Goal: Navigation & Orientation: Find specific page/section

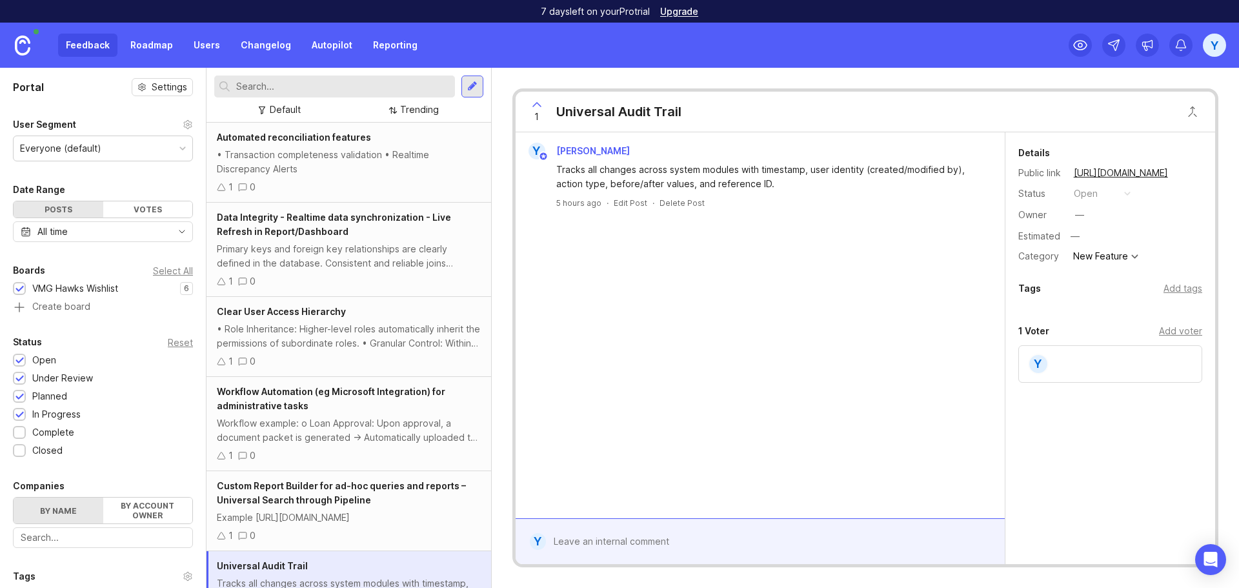
scroll to position [57, 0]
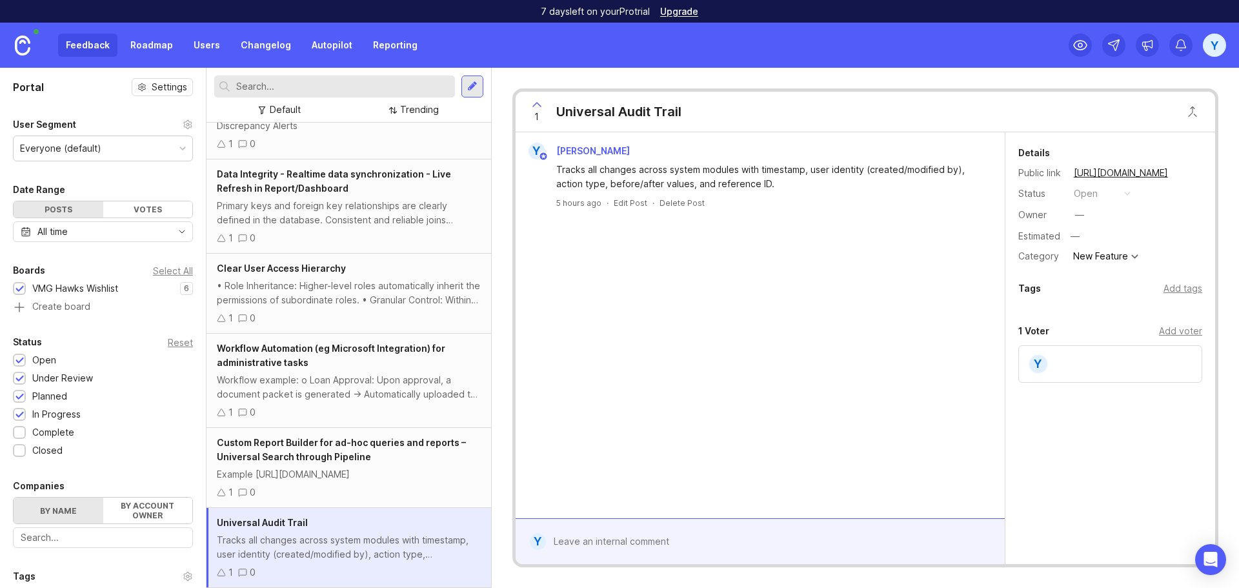
click at [21, 45] on img at bounding box center [22, 45] width 15 height 20
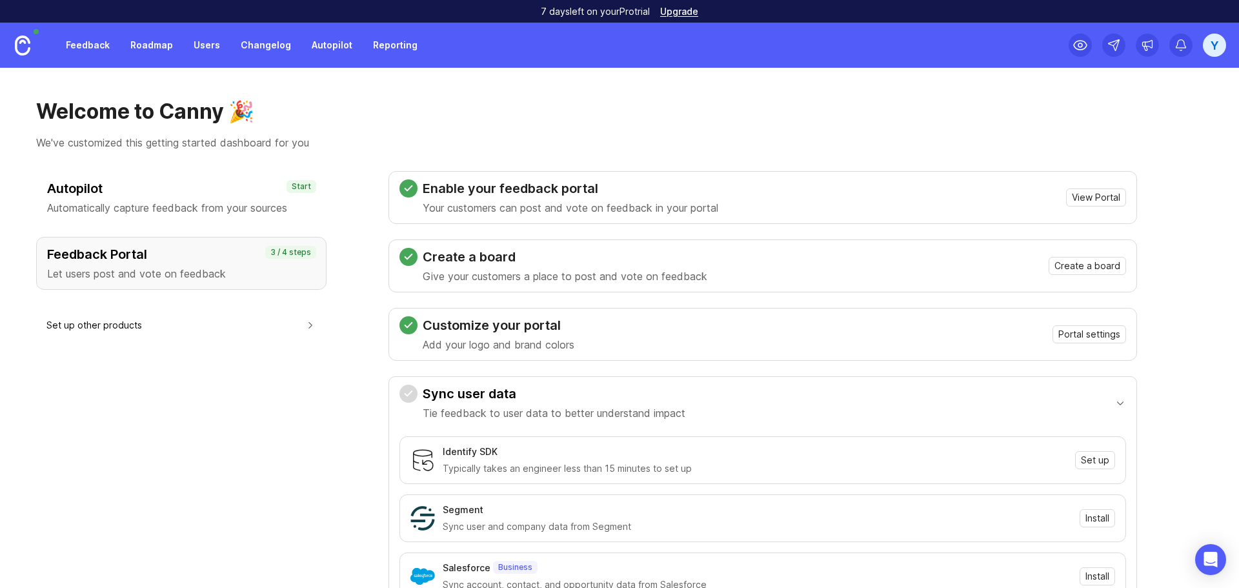
click at [265, 437] on div "Autopilot Automatically capture feedback from your sources Start Feedback Porta…" at bounding box center [181, 489] width 290 height 636
click at [1116, 201] on span "View Portal" at bounding box center [1096, 197] width 48 height 13
click at [965, 123] on h1 "Welcome to Canny 🎉" at bounding box center [619, 112] width 1167 height 26
click at [1108, 200] on span "View Portal" at bounding box center [1096, 197] width 48 height 13
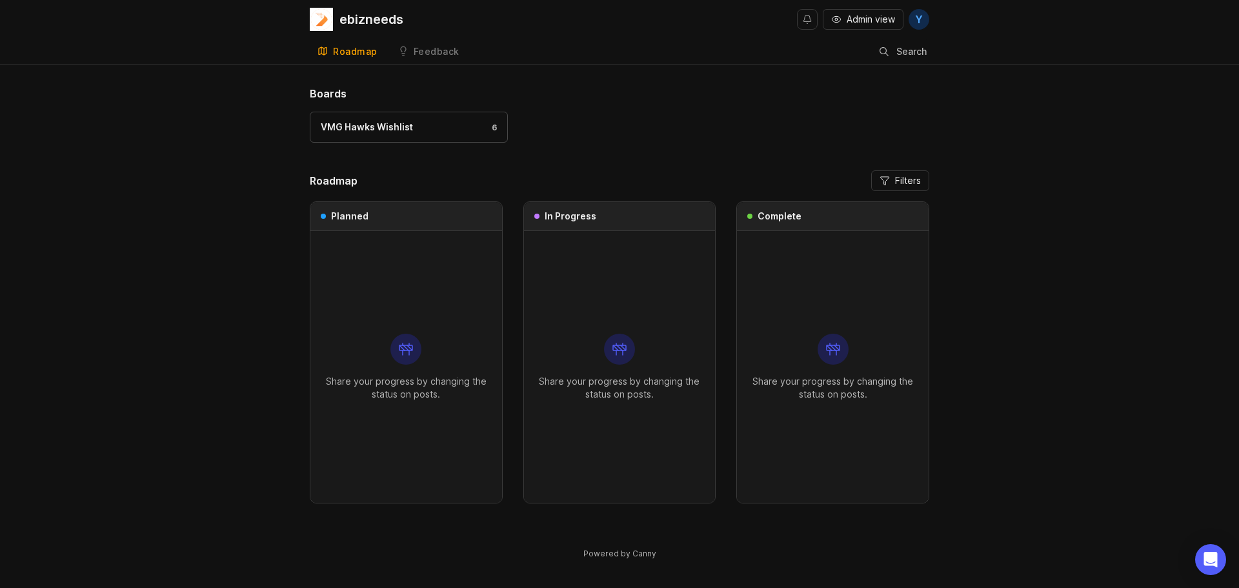
click at [788, 110] on div "Boards VMG Hawks Wishlist 6" at bounding box center [619, 120] width 619 height 69
click at [428, 226] on div "Planned" at bounding box center [406, 216] width 192 height 29
click at [403, 382] on p "Share your progress by changing the status on posts." at bounding box center [406, 388] width 171 height 26
click at [812, 134] on div "VMG Hawks Wishlist 6" at bounding box center [619, 133] width 619 height 43
click at [345, 13] on div "ebizneeds" at bounding box center [371, 19] width 64 height 13
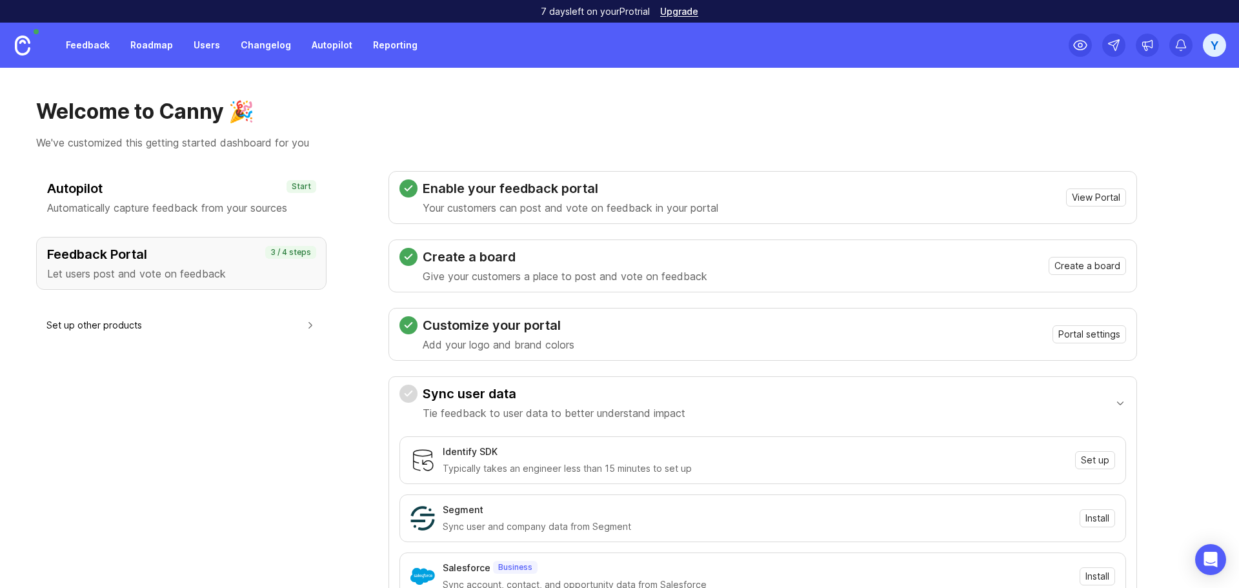
click at [130, 194] on h3 "Autopilot" at bounding box center [181, 188] width 268 height 18
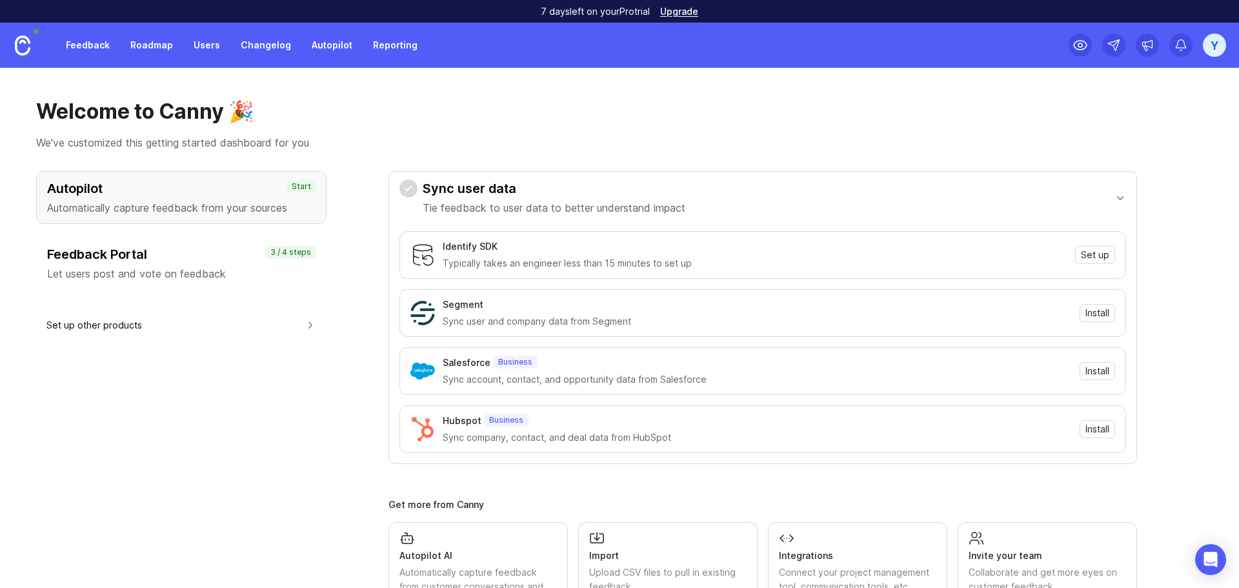
click at [127, 246] on h3 "Feedback Portal" at bounding box center [181, 254] width 268 height 18
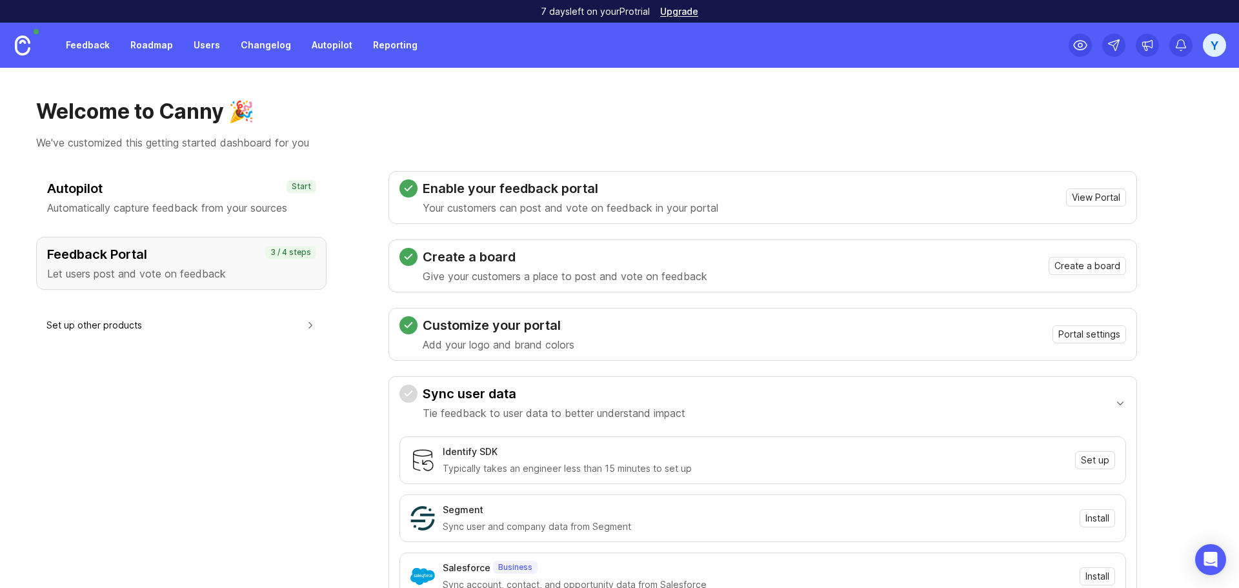
click at [86, 48] on link "Feedback" at bounding box center [87, 45] width 59 height 23
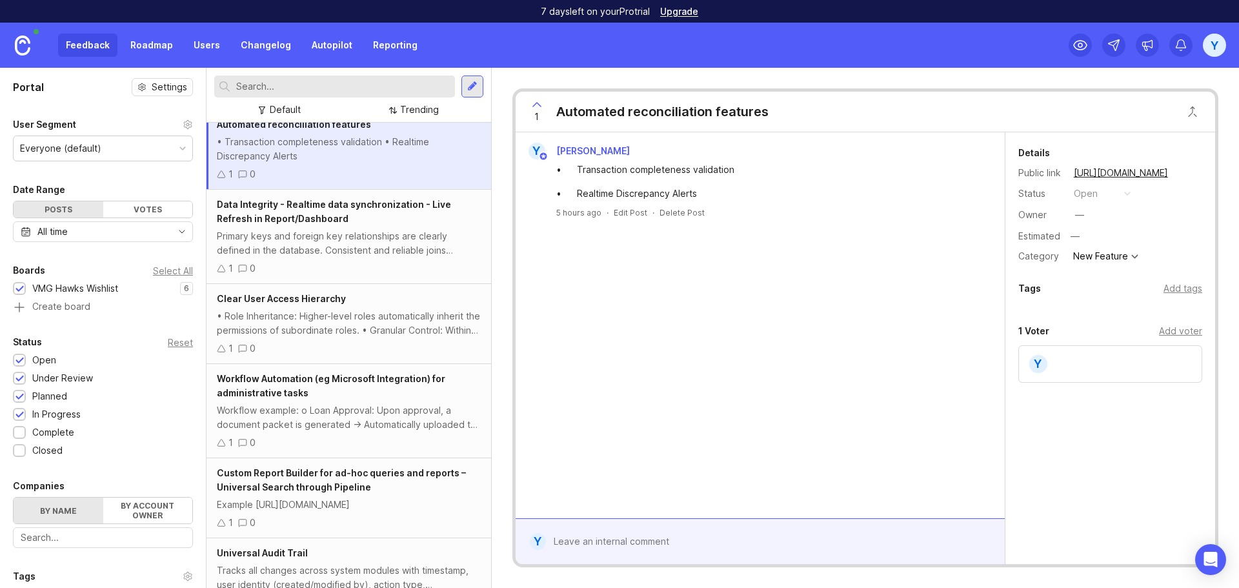
scroll to position [57, 0]
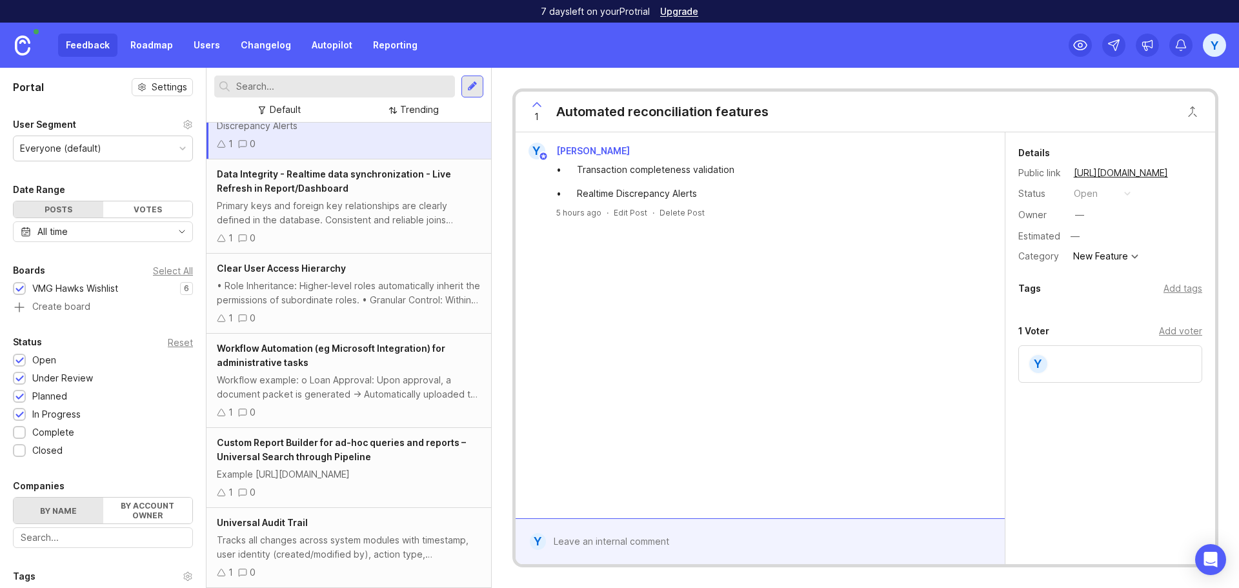
click at [772, 429] on div "Y Yen Nong • Transaction completeness validation • Realtime Discrepancy Alerts …" at bounding box center [760, 325] width 489 height 386
click at [143, 510] on label "By account owner" at bounding box center [148, 510] width 90 height 26
click at [14, 497] on input "By account owner" at bounding box center [14, 497] width 0 height 0
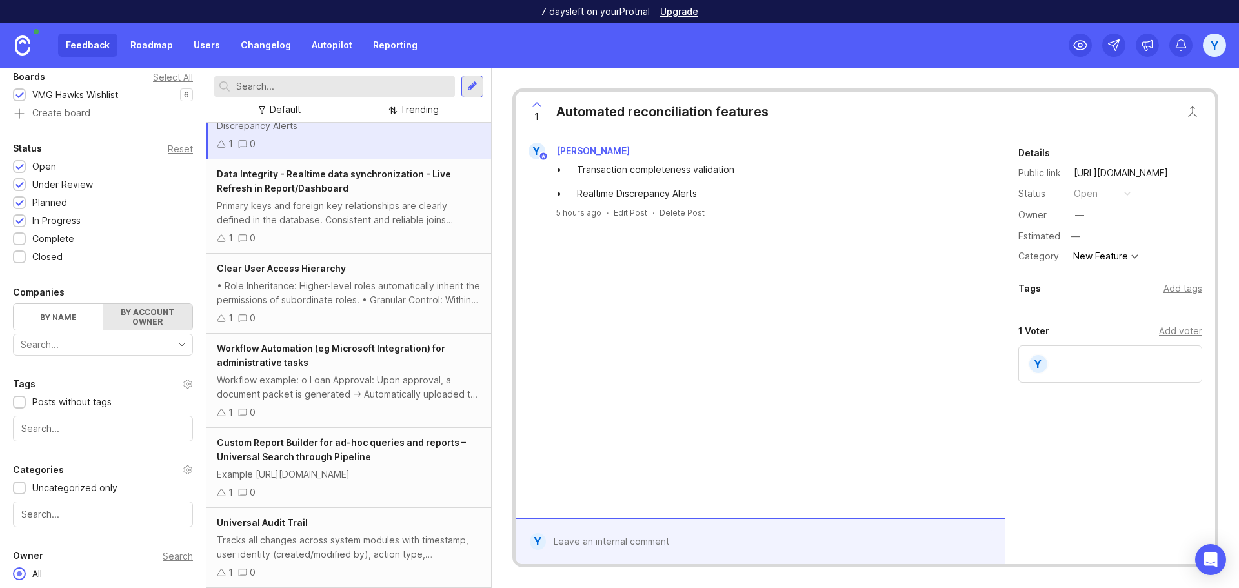
scroll to position [238, 0]
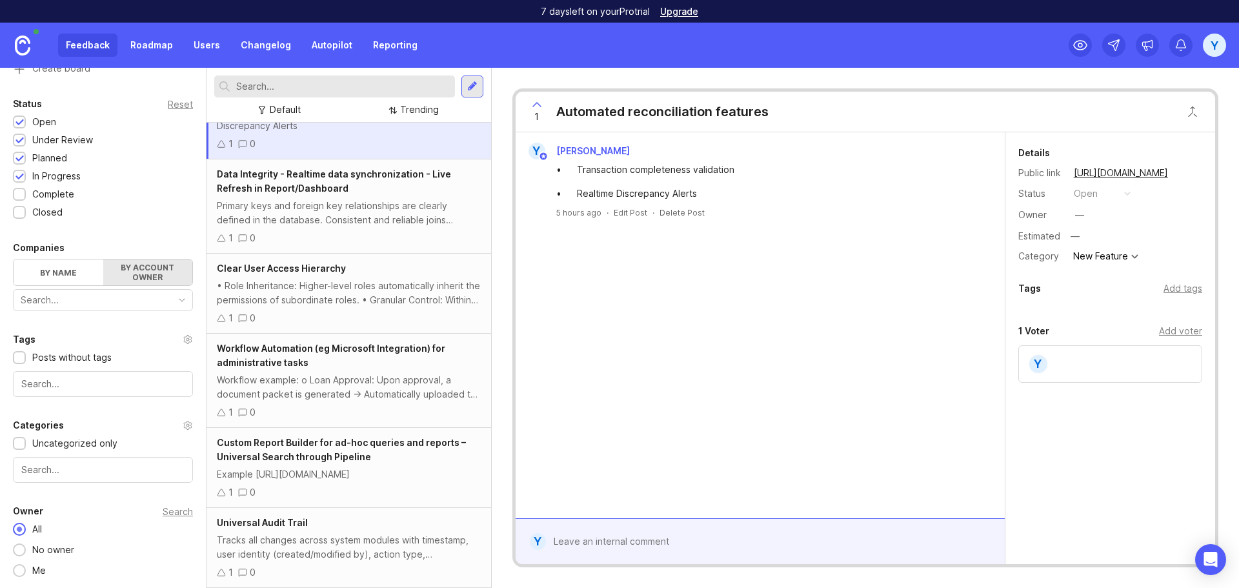
click at [43, 268] on label "By name" at bounding box center [59, 272] width 90 height 26
click at [14, 259] on input "By name" at bounding box center [14, 259] width 0 height 0
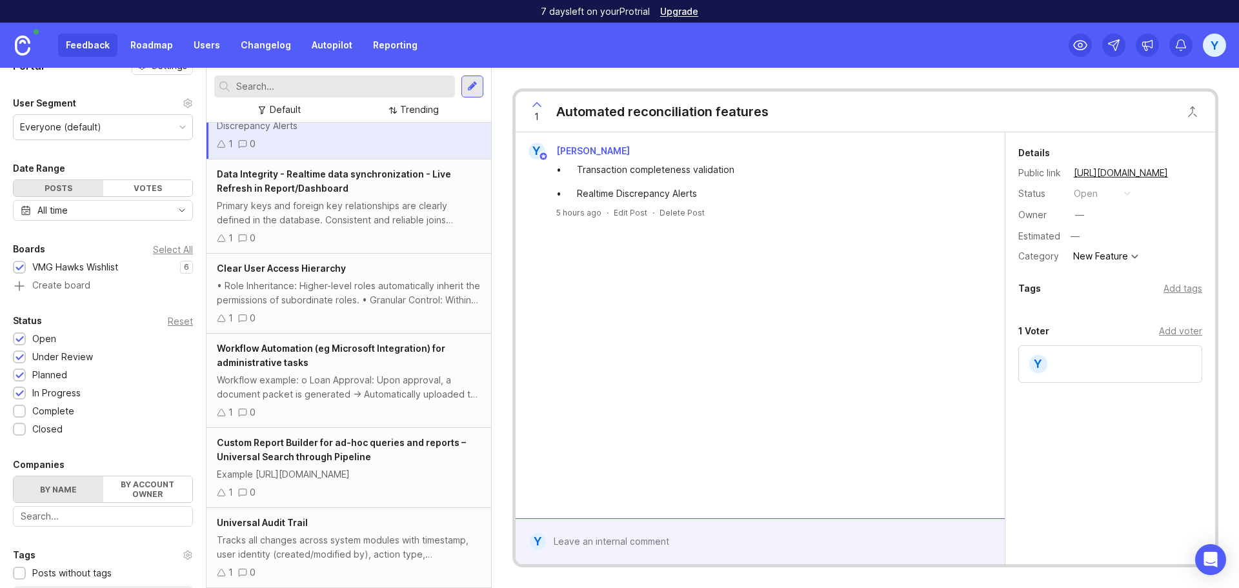
scroll to position [0, 0]
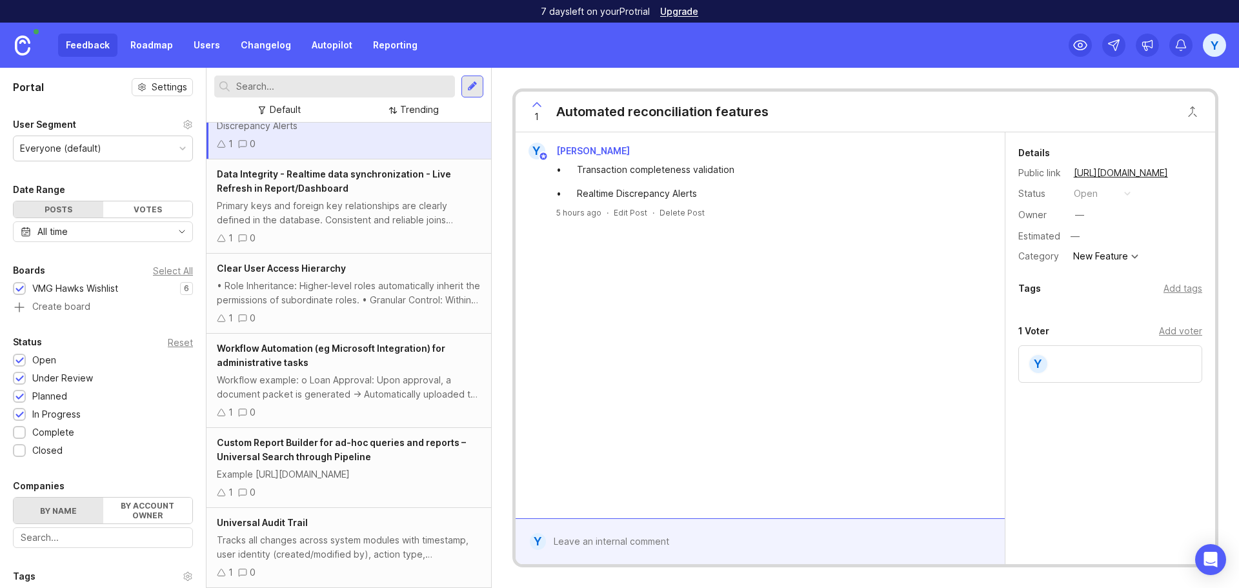
click at [62, 290] on div "VMG Hawks Wishlist" at bounding box center [75, 288] width 86 height 14
click at [118, 288] on div "VMG Hawks Wishlist" at bounding box center [75, 288] width 86 height 14
click at [168, 267] on div "Select All" at bounding box center [173, 270] width 40 height 7
click at [67, 291] on div "VMG Hawks Wishlist" at bounding box center [75, 288] width 86 height 14
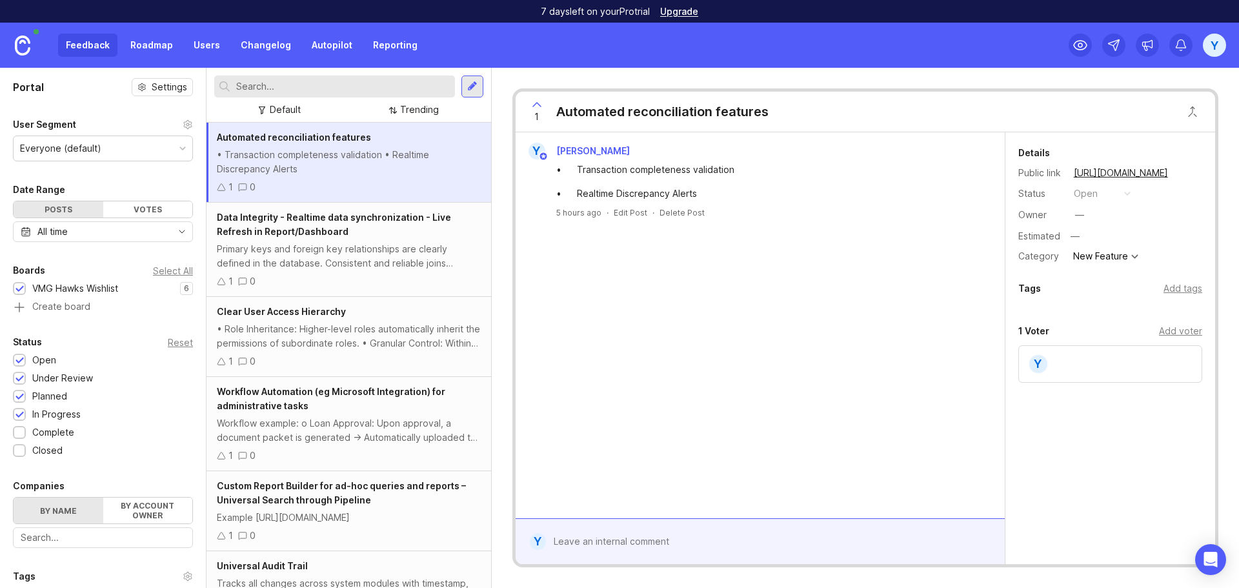
click at [198, 45] on link "Users" at bounding box center [207, 45] width 42 height 23
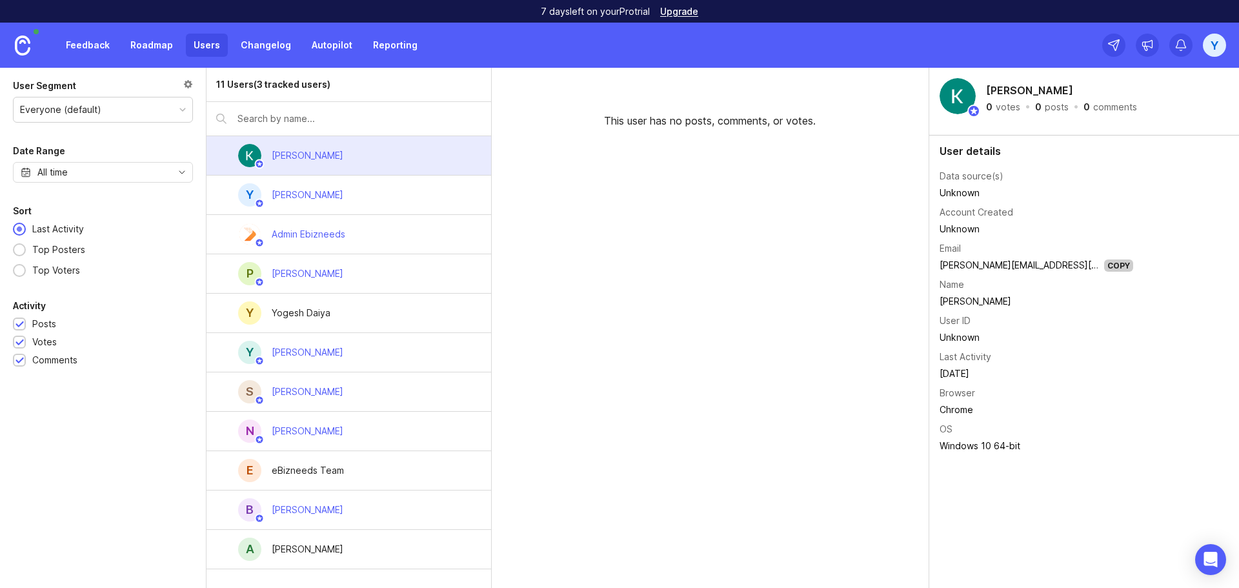
click at [313, 507] on div "B [PERSON_NAME]" at bounding box center [348, 509] width 285 height 39
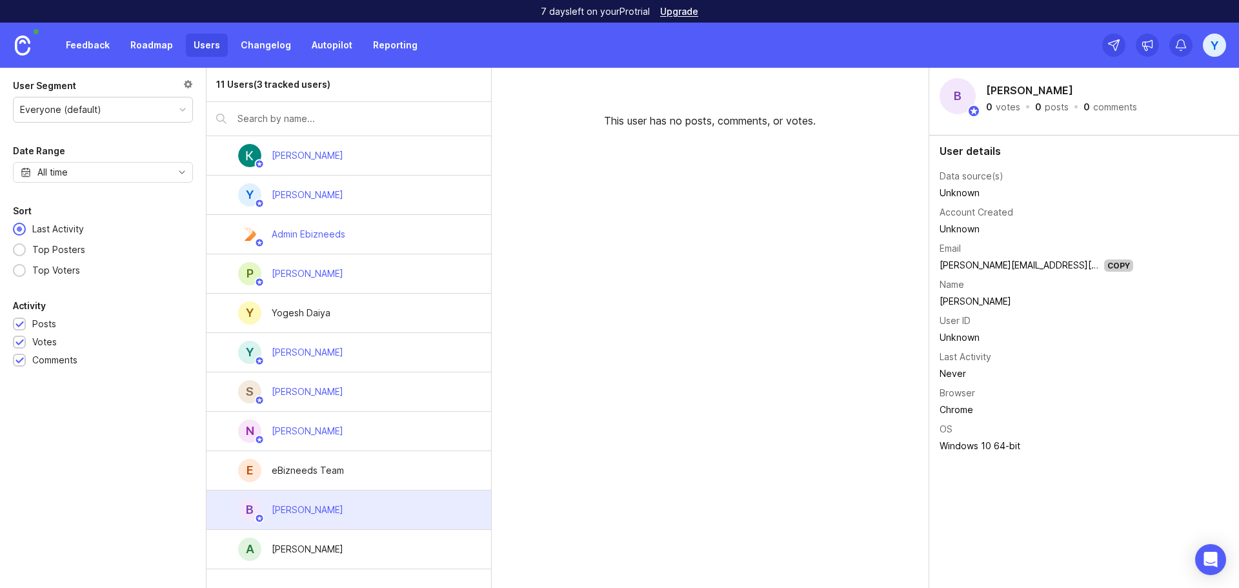
click at [1044, 201] on td "Unknown" at bounding box center [1036, 193] width 194 height 17
click at [290, 195] on div "[PERSON_NAME]" at bounding box center [308, 195] width 72 height 14
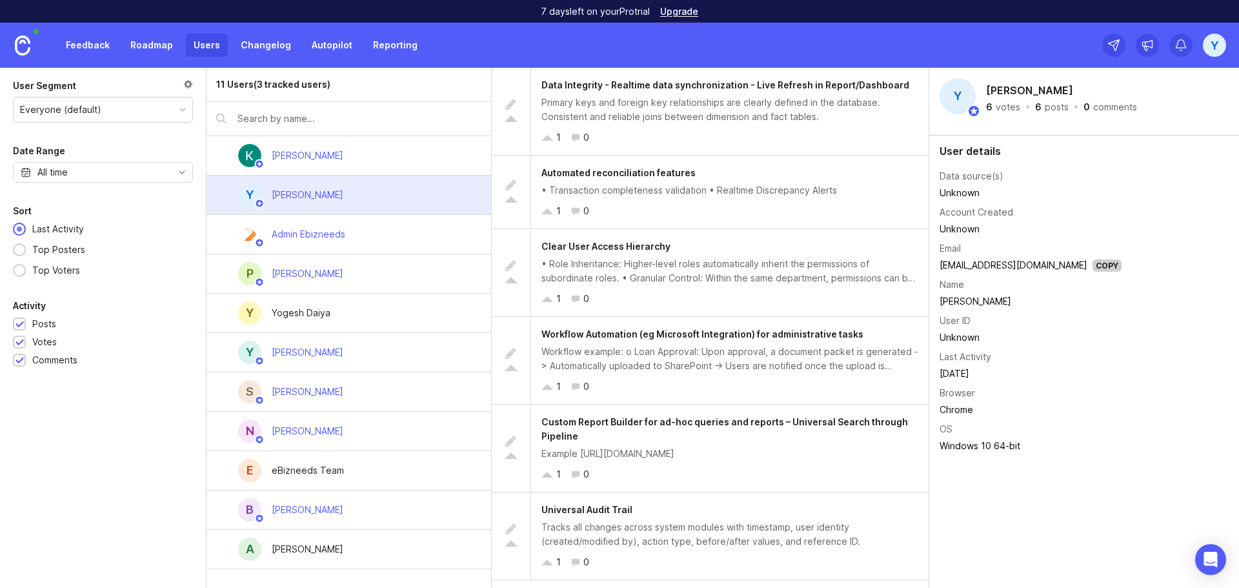
click at [345, 235] on div "Admin Ebizneeds" at bounding box center [309, 234] width 74 height 14
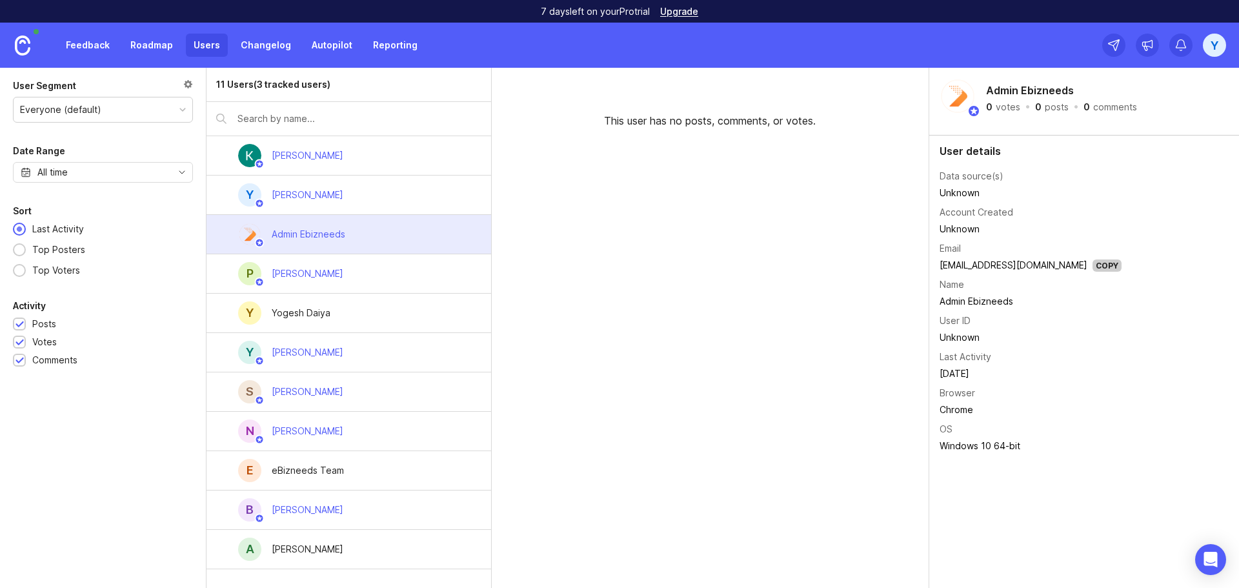
click at [297, 507] on div "[PERSON_NAME]" at bounding box center [308, 510] width 72 height 14
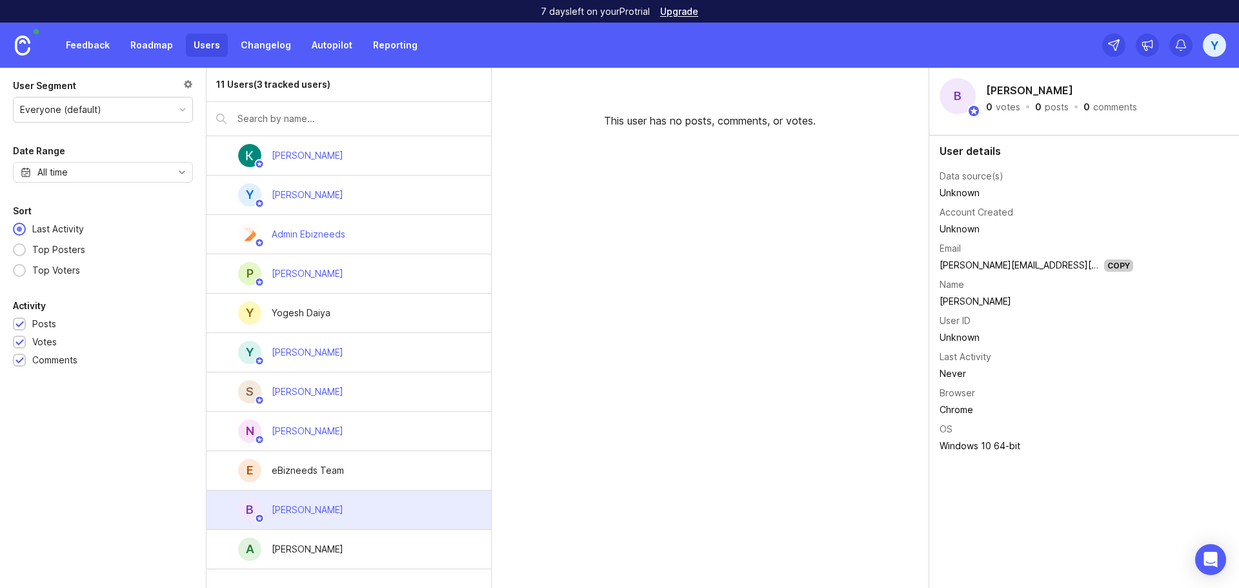
click at [317, 552] on div "[PERSON_NAME]" at bounding box center [308, 549] width 72 height 14
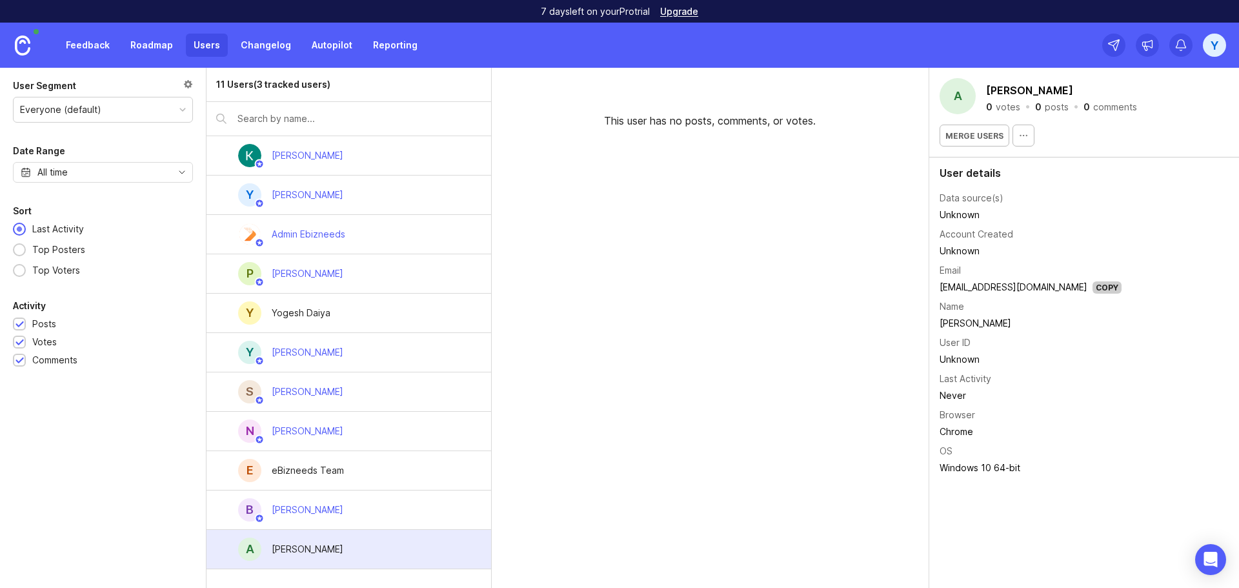
click at [1217, 45] on div "Y" at bounding box center [1214, 45] width 23 height 23
click at [1148, 210] on p "Logout" at bounding box center [1145, 211] width 30 height 13
